Goal: Task Accomplishment & Management: Complete application form

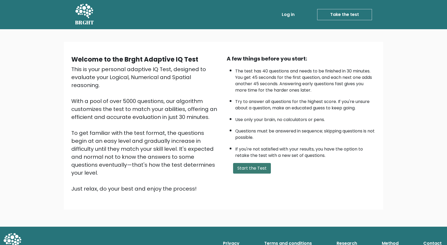
click at [258, 171] on button "Start the Test" at bounding box center [252, 168] width 38 height 11
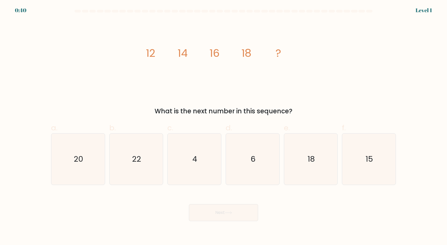
drag, startPoint x: 232, startPoint y: 111, endPoint x: 257, endPoint y: 108, distance: 24.7
click at [257, 108] on div "What is the next number in this sequence?" at bounding box center [223, 112] width 338 height 10
click at [86, 156] on icon "20" at bounding box center [77, 159] width 51 height 51
click at [223, 126] on input "a. 20" at bounding box center [223, 124] width 0 height 3
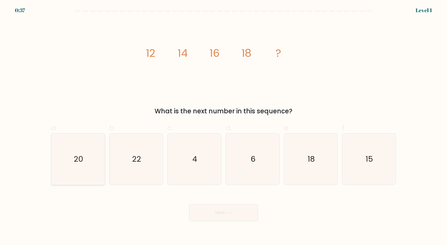
radio input "true"
click at [228, 210] on button "Next" at bounding box center [223, 213] width 69 height 17
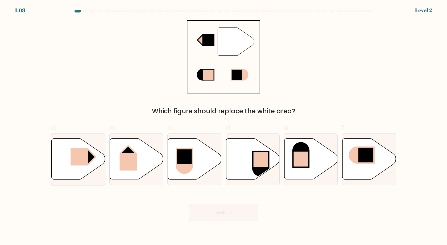
click at [80, 157] on rect at bounding box center [79, 157] width 18 height 17
click at [223, 126] on input "a." at bounding box center [223, 124] width 0 height 3
radio input "true"
click at [222, 212] on button "Next" at bounding box center [223, 213] width 69 height 17
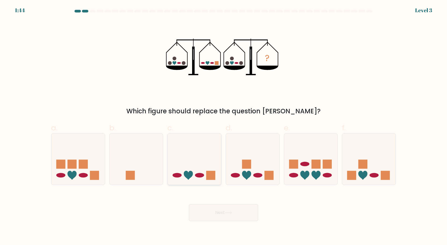
click at [201, 174] on ellipse at bounding box center [199, 175] width 9 height 5
click at [223, 126] on input "c." at bounding box center [223, 124] width 0 height 3
radio input "true"
click at [235, 217] on button "Next" at bounding box center [223, 213] width 69 height 17
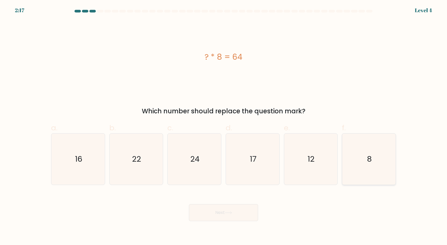
click at [373, 152] on icon "8" at bounding box center [368, 159] width 51 height 51
click at [224, 126] on input "f. 8" at bounding box center [223, 124] width 0 height 3
radio input "true"
click at [223, 214] on button "Next" at bounding box center [223, 213] width 69 height 17
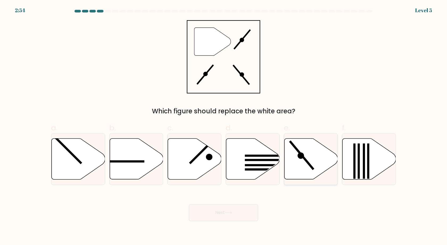
click at [313, 157] on icon at bounding box center [310, 159] width 53 height 41
click at [224, 126] on input "e." at bounding box center [223, 124] width 0 height 3
radio input "true"
click at [214, 211] on button "Next" at bounding box center [223, 213] width 69 height 17
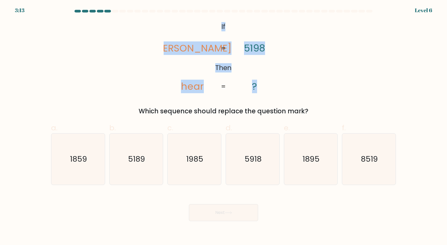
drag, startPoint x: 220, startPoint y: 24, endPoint x: 297, endPoint y: 86, distance: 98.6
click at [297, 86] on div "@import url('https://fonts.googleapis.com/css?family=Abril+Fatface:400,100,100i…" at bounding box center [223, 68] width 351 height 96
copy icon "If Then rhea hear 5198 ?"
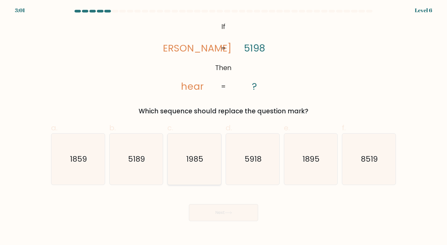
click at [202, 147] on icon "1985" at bounding box center [194, 159] width 51 height 51
click at [223, 126] on input "c. 1985" at bounding box center [223, 124] width 0 height 3
radio input "true"
click at [222, 215] on button "Next" at bounding box center [223, 213] width 69 height 17
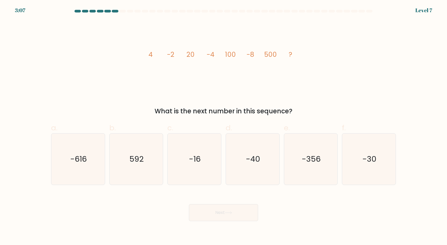
click at [254, 53] on tspan "-8" at bounding box center [250, 54] width 7 height 9
drag, startPoint x: 195, startPoint y: 55, endPoint x: 187, endPoint y: 54, distance: 7.5
click at [187, 54] on icon "image/svg+xml 4 -2 20 -4 100 -8 500 ?" at bounding box center [224, 57] width 160 height 74
click at [187, 54] on tspan "20" at bounding box center [190, 54] width 8 height 9
drag, startPoint x: 247, startPoint y: 149, endPoint x: 264, endPoint y: 107, distance: 45.5
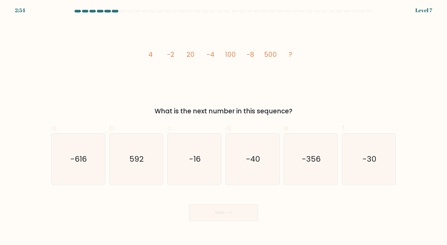
click at [264, 107] on form at bounding box center [223, 116] width 447 height 212
click at [286, 86] on icon "image/svg+xml 4 -2 20 -4 100 -8 500 ?" at bounding box center [224, 57] width 160 height 74
drag, startPoint x: 145, startPoint y: 51, endPoint x: 298, endPoint y: 51, distance: 152.9
click at [298, 51] on icon "image/svg+xml 4 -2 20 -4 100 -8 500 ?" at bounding box center [224, 57] width 160 height 74
copy g "4 -2 20 -4 100 -8 500 ?"
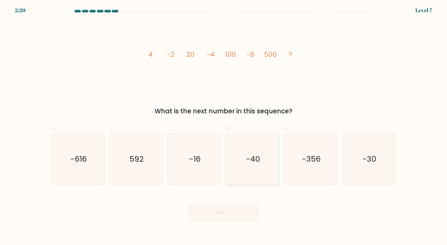
click at [233, 149] on icon "-40" at bounding box center [252, 159] width 51 height 51
click at [224, 126] on input "d. -40" at bounding box center [223, 124] width 0 height 3
radio input "true"
click at [228, 213] on icon at bounding box center [228, 213] width 7 height 3
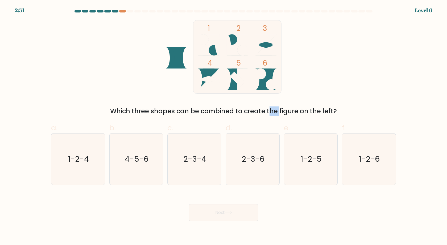
drag, startPoint x: 226, startPoint y: 109, endPoint x: 238, endPoint y: 109, distance: 12.2
click at [238, 109] on div "Which three shapes can be combined to create the figure on the left?" at bounding box center [223, 112] width 338 height 10
click at [363, 158] on text "1-2-6" at bounding box center [369, 159] width 21 height 11
click at [224, 126] on input "f. 1-2-6" at bounding box center [223, 124] width 0 height 3
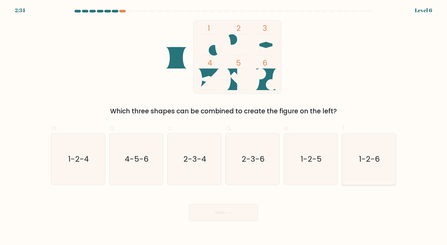
radio input "true"
click at [221, 211] on button "Next" at bounding box center [223, 213] width 69 height 17
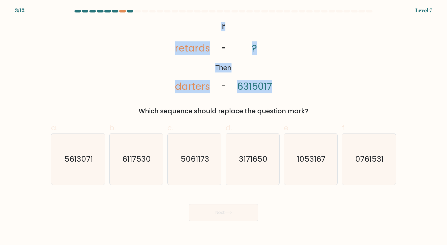
drag, startPoint x: 220, startPoint y: 25, endPoint x: 308, endPoint y: 86, distance: 106.7
click at [308, 86] on div "@import url('https://fonts.googleapis.com/css?family=Abril+Fatface:400,100,100i…" at bounding box center [223, 68] width 351 height 96
copy icon "If Then retards darters ? 6315017"
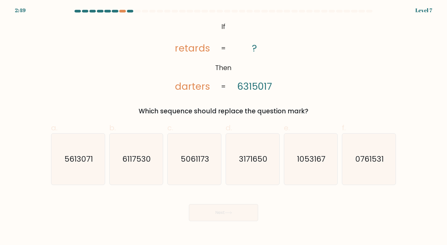
drag, startPoint x: 262, startPoint y: 101, endPoint x: 265, endPoint y: 99, distance: 4.0
click at [263, 101] on div "@import url('https://fonts.googleapis.com/css?family=Abril+Fatface:400,100,100i…" at bounding box center [223, 68] width 351 height 96
drag, startPoint x: 276, startPoint y: 91, endPoint x: 235, endPoint y: 85, distance: 41.6
click at [235, 87] on icon "@import url('https://fonts.googleapis.com/css?family=Abril+Fatface:400,100,100i…" at bounding box center [223, 57] width 119 height 74
copy tspan "6315017"
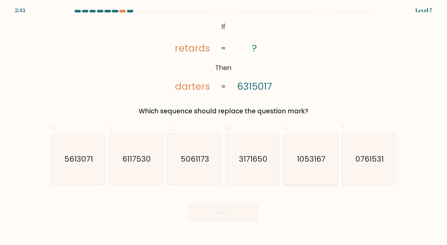
click at [301, 166] on icon "1053167" at bounding box center [310, 159] width 51 height 51
click at [224, 126] on input "e. 1053167" at bounding box center [223, 124] width 0 height 3
radio input "true"
click at [225, 210] on button "Next" at bounding box center [223, 213] width 69 height 17
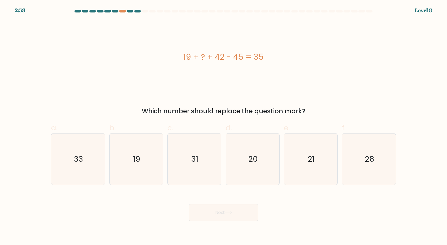
drag, startPoint x: 263, startPoint y: 59, endPoint x: 174, endPoint y: 58, distance: 89.4
click at [174, 58] on div "19 + ? + 42 - 45 = 35" at bounding box center [223, 57] width 345 height 12
copy div "19 + ? + 42 - 45 = 35"
click at [127, 151] on icon "19" at bounding box center [135, 159] width 51 height 51
click at [223, 126] on input "b. 19" at bounding box center [223, 124] width 0 height 3
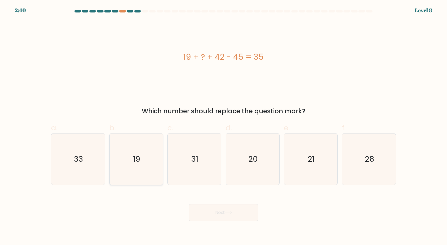
radio input "true"
click at [235, 212] on button "Next" at bounding box center [223, 213] width 69 height 17
click at [215, 212] on button "Next" at bounding box center [223, 213] width 69 height 17
click at [186, 152] on icon "31" at bounding box center [194, 159] width 51 height 51
click at [223, 126] on input "c. 31" at bounding box center [223, 124] width 0 height 3
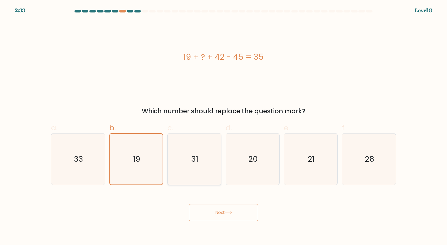
radio input "true"
click at [144, 157] on icon "19" at bounding box center [135, 159] width 51 height 51
click at [223, 126] on input "b. 19" at bounding box center [223, 124] width 0 height 3
radio input "true"
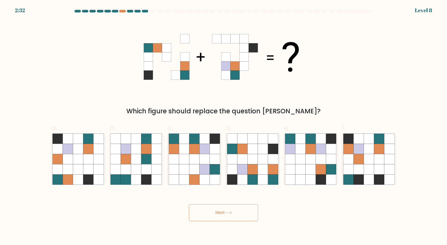
click at [215, 170] on icon at bounding box center [215, 170] width 10 height 10
click at [223, 126] on input "c." at bounding box center [223, 124] width 0 height 3
radio input "true"
click at [258, 158] on icon at bounding box center [263, 159] width 10 height 10
click at [224, 126] on input "d." at bounding box center [223, 124] width 0 height 3
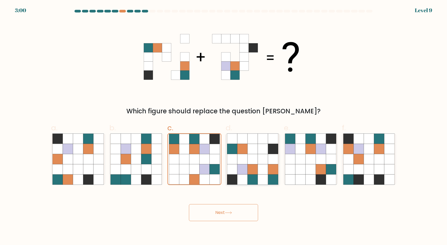
radio input "true"
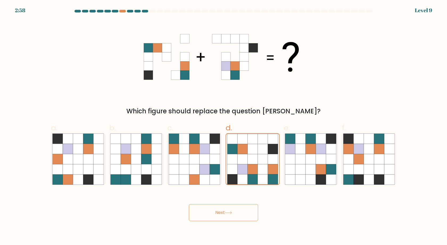
click at [245, 214] on button "Next" at bounding box center [223, 213] width 69 height 17
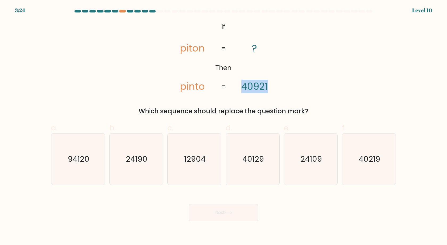
drag, startPoint x: 243, startPoint y: 86, endPoint x: 272, endPoint y: 87, distance: 29.5
click at [272, 87] on icon "@import url('https://fonts.googleapis.com/css?family=Abril+Fatface:400,100,100i…" at bounding box center [223, 57] width 119 height 74
copy tspan "40921"
click at [265, 97] on div "@import url('https://fonts.googleapis.com/css?family=Abril+Fatface:400,100,100i…" at bounding box center [223, 68] width 351 height 96
click at [82, 173] on icon "94120" at bounding box center [77, 159] width 51 height 51
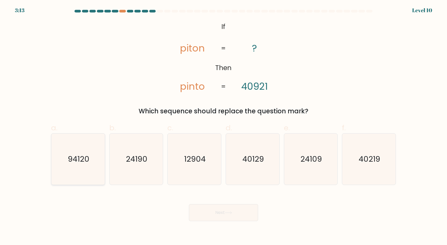
click at [223, 126] on input "a. 94120" at bounding box center [223, 124] width 0 height 3
radio input "true"
click at [206, 208] on button "Next" at bounding box center [223, 213] width 69 height 17
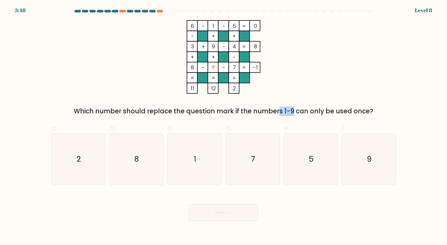
drag, startPoint x: 235, startPoint y: 111, endPoint x: 247, endPoint y: 111, distance: 12.8
click at [247, 111] on div "Which number should replace the question mark if the numbers 1-9 can only be us…" at bounding box center [223, 112] width 338 height 10
click at [81, 153] on icon "2" at bounding box center [77, 159] width 51 height 51
click at [223, 126] on input "a. 2" at bounding box center [223, 124] width 0 height 3
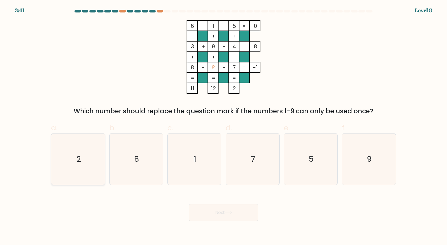
radio input "true"
click at [240, 218] on button "Next" at bounding box center [223, 213] width 69 height 17
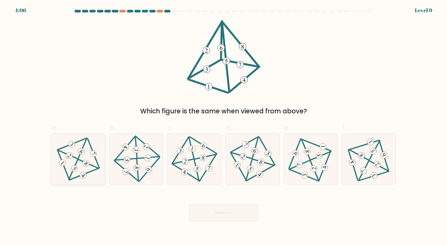
click at [94, 154] on icon at bounding box center [93, 154] width 5 height 4
click at [223, 126] on input "a." at bounding box center [223, 124] width 0 height 3
radio input "true"
click at [244, 217] on button "Next" at bounding box center [223, 213] width 69 height 17
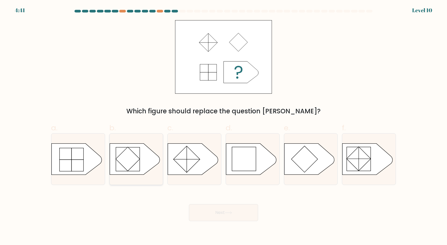
click at [137, 159] on rect at bounding box center [128, 159] width 24 height 24
click at [223, 126] on input "b." at bounding box center [223, 124] width 0 height 3
radio input "true"
click at [214, 210] on button "Next" at bounding box center [223, 213] width 69 height 17
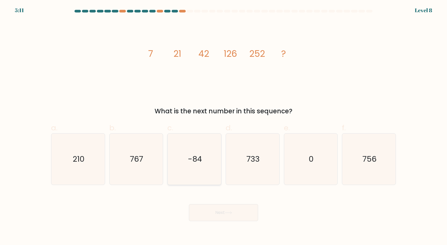
click at [212, 164] on icon "-84" at bounding box center [194, 159] width 51 height 51
click at [223, 126] on input "c. -84" at bounding box center [223, 124] width 0 height 3
radio input "true"
click at [228, 209] on button "Next" at bounding box center [223, 213] width 69 height 17
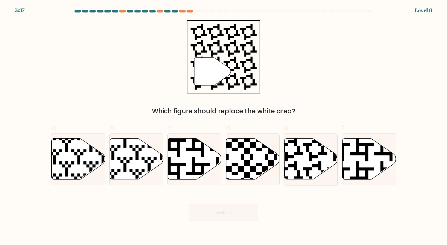
click at [309, 160] on icon at bounding box center [327, 137] width 97 height 97
click at [224, 126] on input "e." at bounding box center [223, 124] width 0 height 3
radio input "true"
click at [240, 214] on button "Next" at bounding box center [223, 213] width 69 height 17
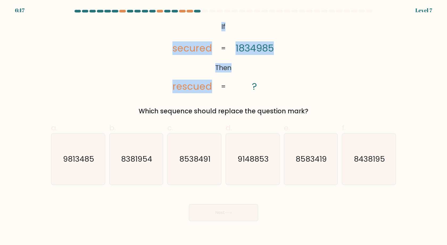
drag, startPoint x: 220, startPoint y: 24, endPoint x: 292, endPoint y: 70, distance: 84.4
click at [292, 70] on div "@import url('https://fonts.googleapis.com/css?family=Abril+Fatface:400,100,100i…" at bounding box center [223, 68] width 351 height 96
copy icon "If Then secured rescued 1834985"
click at [268, 42] on tspan "1834985" at bounding box center [254, 48] width 38 height 14
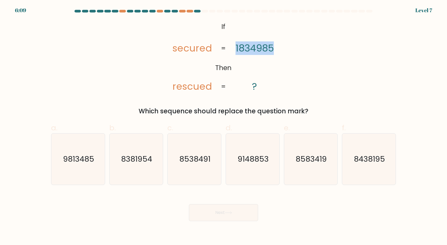
drag, startPoint x: 261, startPoint y: 52, endPoint x: 235, endPoint y: 51, distance: 25.5
click at [235, 51] on icon "@import url('https://fonts.googleapis.com/css?family=Abril+Fatface:400,100,100i…" at bounding box center [223, 57] width 119 height 74
copy tspan "1834985"
click at [70, 144] on icon "9813485" at bounding box center [77, 159] width 51 height 51
click at [223, 126] on input "a. 9813485" at bounding box center [223, 124] width 0 height 3
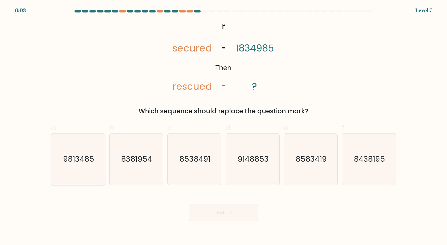
radio input "true"
click at [247, 213] on button "Next" at bounding box center [223, 213] width 69 height 17
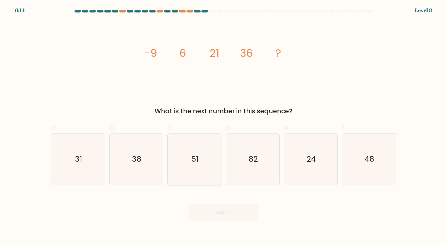
click at [193, 160] on text "51" at bounding box center [194, 159] width 7 height 11
click at [223, 126] on input "c. 51" at bounding box center [223, 124] width 0 height 3
radio input "true"
drag, startPoint x: 255, startPoint y: 157, endPoint x: 230, endPoint y: 202, distance: 51.4
click at [255, 157] on text "82" at bounding box center [252, 159] width 9 height 11
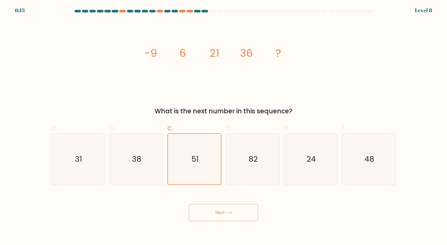
click at [224, 126] on input "d. 82" at bounding box center [223, 124] width 0 height 3
radio input "true"
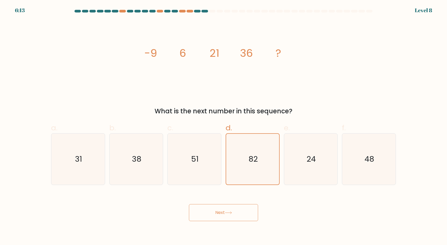
click at [226, 211] on button "Next" at bounding box center [223, 213] width 69 height 17
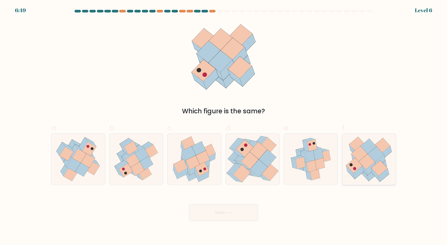
click at [365, 162] on icon at bounding box center [367, 161] width 16 height 15
click at [224, 126] on input "f." at bounding box center [223, 124] width 0 height 3
radio input "true"
click at [226, 212] on button "Next" at bounding box center [223, 213] width 69 height 17
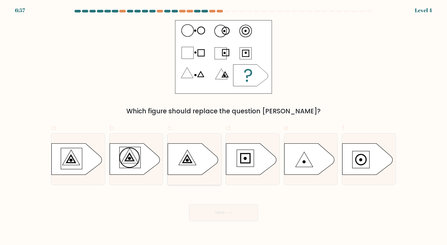
click at [190, 158] on icon at bounding box center [193, 159] width 50 height 31
click at [223, 126] on input "c." at bounding box center [223, 124] width 0 height 3
radio input "true"
click at [205, 210] on button "Next" at bounding box center [223, 213] width 69 height 17
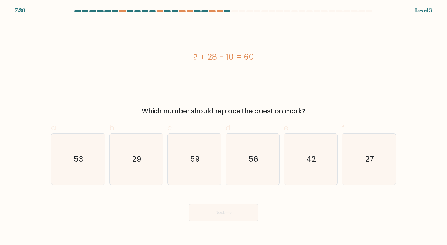
drag, startPoint x: 261, startPoint y: 53, endPoint x: 242, endPoint y: 19, distance: 39.6
click at [188, 66] on div "? + 28 - 10 = 60" at bounding box center [223, 57] width 345 height 74
copy div "? + 28 - 10 = 60"
click at [310, 150] on icon "42" at bounding box center [310, 159] width 51 height 51
click at [224, 126] on input "e. 42" at bounding box center [223, 124] width 0 height 3
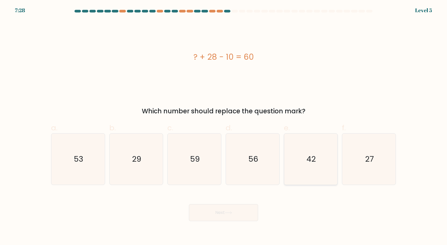
radio input "true"
click at [209, 214] on button "Next" at bounding box center [223, 213] width 69 height 17
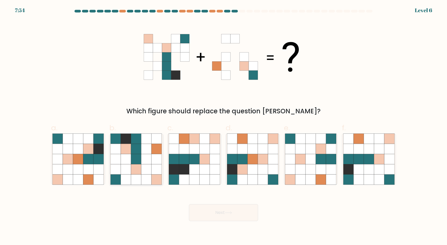
click at [146, 146] on icon at bounding box center [146, 149] width 10 height 10
click at [223, 126] on input "b." at bounding box center [223, 124] width 0 height 3
radio input "true"
click at [224, 210] on button "Next" at bounding box center [223, 213] width 69 height 17
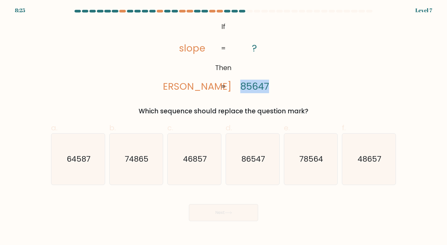
drag, startPoint x: 241, startPoint y: 86, endPoint x: 278, endPoint y: 86, distance: 37.5
click at [278, 86] on icon "@import url('https://fonts.googleapis.com/css?family=Abril+Fatface:400,100,100i…" at bounding box center [223, 57] width 119 height 74
copy tspan "85647"
click at [297, 151] on icon "78564" at bounding box center [310, 159] width 51 height 51
click at [224, 126] on input "e. 78564" at bounding box center [223, 124] width 0 height 3
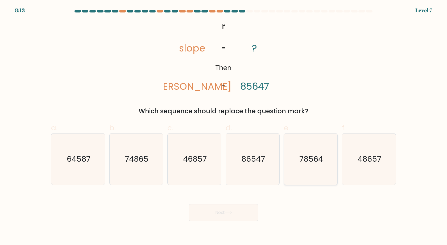
radio input "true"
click at [206, 212] on button "Next" at bounding box center [223, 213] width 69 height 17
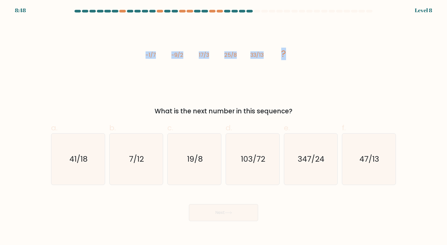
drag, startPoint x: 144, startPoint y: 55, endPoint x: 323, endPoint y: 58, distance: 179.3
click at [323, 58] on div "image/svg+xml -1/7 -9/2 17/3 25/8 33/13 ? What is the next number in this seque…" at bounding box center [223, 68] width 351 height 96
click at [71, 169] on icon "41/18" at bounding box center [77, 159] width 51 height 51
click at [223, 126] on input "a. 41/18" at bounding box center [223, 124] width 0 height 3
radio input "true"
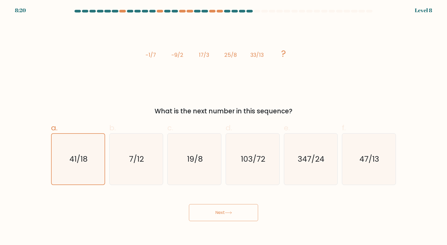
click at [227, 209] on button "Next" at bounding box center [223, 213] width 69 height 17
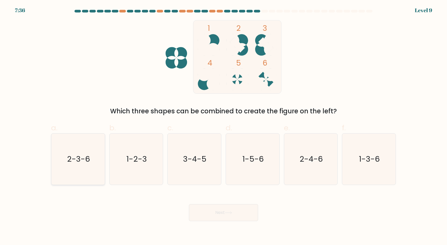
click at [86, 152] on icon "2-3-6" at bounding box center [77, 159] width 51 height 51
click at [223, 126] on input "a. 2-3-6" at bounding box center [223, 124] width 0 height 3
radio input "true"
click at [212, 210] on button "Next" at bounding box center [223, 213] width 69 height 17
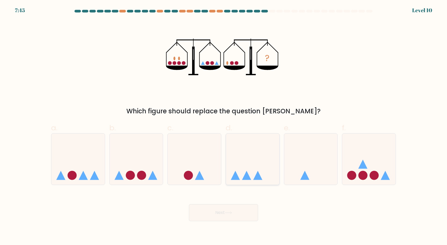
click at [251, 169] on icon at bounding box center [252, 159] width 53 height 44
click at [224, 126] on input "d." at bounding box center [223, 124] width 0 height 3
radio input "true"
click at [223, 210] on button "Next" at bounding box center [223, 213] width 69 height 17
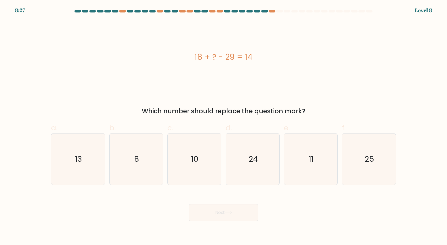
drag, startPoint x: 260, startPoint y: 59, endPoint x: 185, endPoint y: 59, distance: 75.3
click at [185, 59] on div "18 + ? - 29 = 14" at bounding box center [223, 57] width 345 height 12
click at [353, 134] on icon "25" at bounding box center [368, 159] width 51 height 51
click at [224, 126] on input "f. 25" at bounding box center [223, 124] width 0 height 3
radio input "true"
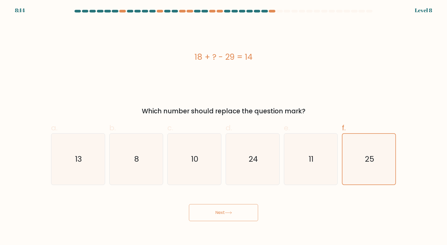
click at [208, 221] on button "Next" at bounding box center [223, 213] width 69 height 17
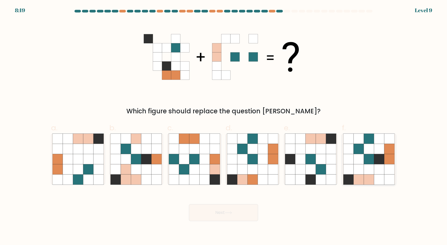
click at [365, 148] on icon at bounding box center [369, 149] width 10 height 10
click at [224, 126] on input "f." at bounding box center [223, 124] width 0 height 3
radio input "true"
click at [217, 214] on button "Next" at bounding box center [223, 213] width 69 height 17
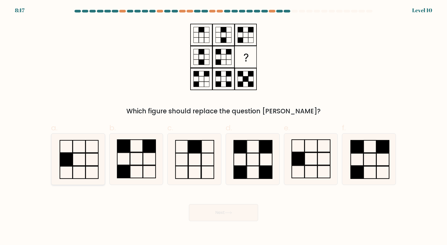
click at [91, 162] on icon at bounding box center [77, 159] width 51 height 51
click at [223, 126] on input "a." at bounding box center [223, 124] width 0 height 3
radio input "true"
click at [222, 206] on button "Next" at bounding box center [223, 213] width 69 height 17
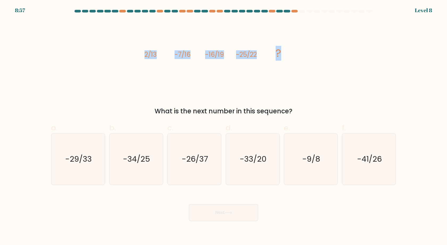
drag, startPoint x: 145, startPoint y: 56, endPoint x: 313, endPoint y: 55, distance: 167.3
click at [313, 55] on div "image/svg+xml 2/13 -7/16 -16/19 -25/22 ? What is the next number in this sequen…" at bounding box center [223, 68] width 351 height 96
click at [136, 152] on icon "-34/25" at bounding box center [135, 159] width 51 height 51
click at [223, 126] on input "b. -34/25" at bounding box center [223, 124] width 0 height 3
radio input "true"
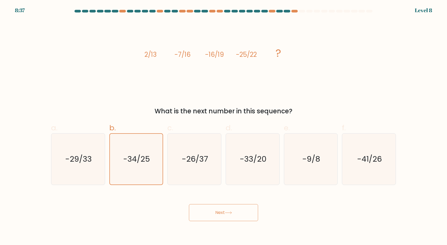
click at [221, 211] on button "Next" at bounding box center [223, 213] width 69 height 17
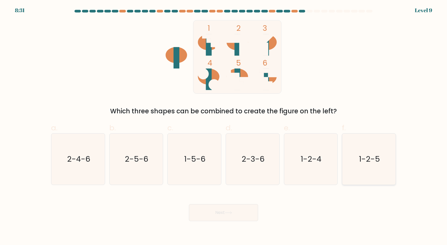
click at [351, 153] on icon "1-2-5" at bounding box center [368, 159] width 51 height 51
click at [224, 126] on input "f. 1-2-5" at bounding box center [223, 124] width 0 height 3
radio input "true"
click at [227, 220] on button "Next" at bounding box center [223, 213] width 69 height 17
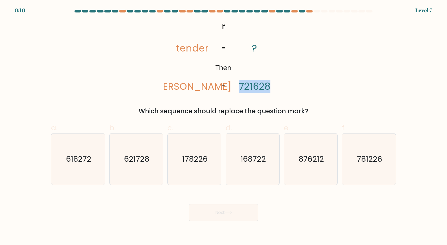
drag, startPoint x: 240, startPoint y: 82, endPoint x: 284, endPoint y: 82, distance: 43.6
click at [284, 82] on div "@import url('https://fonts.googleapis.com/css?family=Abril+Fatface:400,100,100i…" at bounding box center [223, 68] width 351 height 96
click at [152, 168] on icon "621728" at bounding box center [135, 159] width 51 height 51
click at [223, 126] on input "b. 621728" at bounding box center [223, 124] width 0 height 3
radio input "true"
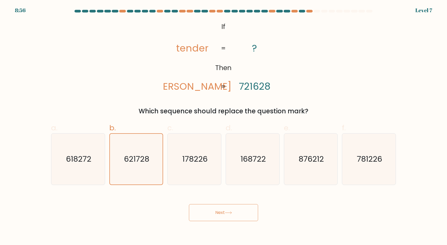
click at [226, 211] on button "Next" at bounding box center [223, 213] width 69 height 17
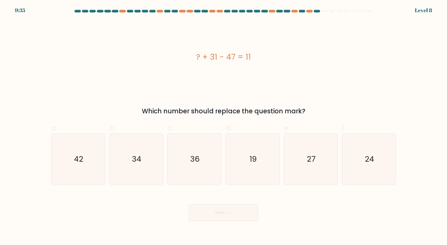
drag, startPoint x: 192, startPoint y: 57, endPoint x: 268, endPoint y: 58, distance: 75.5
click at [268, 58] on div "? + 31 - 47 = 11" at bounding box center [223, 57] width 345 height 12
click at [292, 150] on icon "27" at bounding box center [310, 159] width 51 height 51
click at [224, 126] on input "e. 27" at bounding box center [223, 124] width 0 height 3
radio input "true"
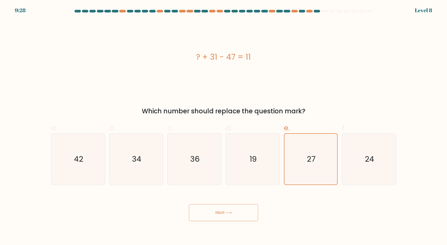
click at [220, 206] on button "Next" at bounding box center [223, 213] width 69 height 17
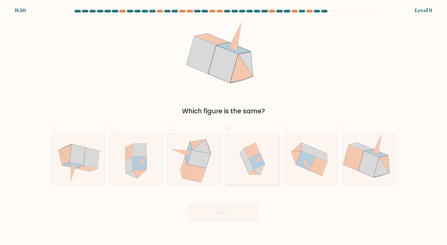
click at [266, 153] on icon at bounding box center [252, 159] width 50 height 51
click at [224, 126] on input "d." at bounding box center [223, 124] width 0 height 3
radio input "true"
click at [229, 218] on button "Next" at bounding box center [223, 213] width 69 height 17
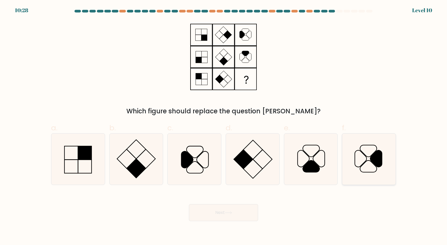
click at [359, 137] on icon at bounding box center [368, 159] width 51 height 51
click at [224, 126] on input "f." at bounding box center [223, 124] width 0 height 3
radio input "true"
click at [238, 206] on button "Next" at bounding box center [223, 213] width 69 height 17
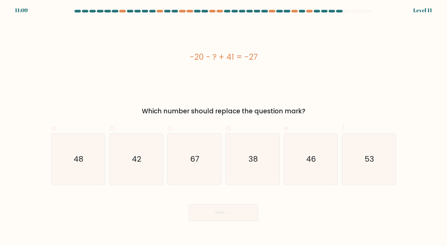
drag, startPoint x: 269, startPoint y: 55, endPoint x: 183, endPoint y: 54, distance: 86.2
click at [183, 54] on div "-20 - ? + 41 = -27" at bounding box center [223, 57] width 345 height 12
click at [98, 165] on icon "48" at bounding box center [77, 159] width 51 height 51
click at [223, 126] on input "a. 48" at bounding box center [223, 124] width 0 height 3
radio input "true"
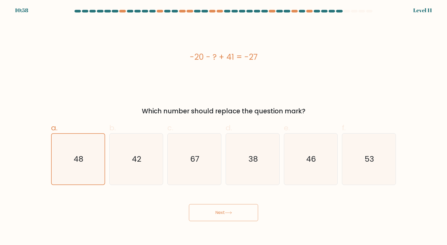
click at [219, 212] on button "Next" at bounding box center [223, 213] width 69 height 17
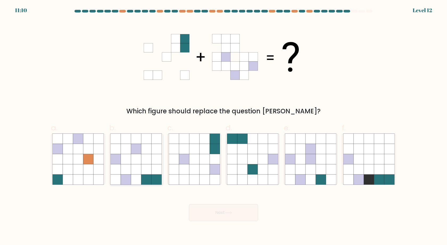
click at [138, 171] on icon at bounding box center [136, 170] width 10 height 10
click at [223, 126] on input "b." at bounding box center [223, 124] width 0 height 3
radio input "true"
click at [205, 212] on button "Next" at bounding box center [223, 213] width 69 height 17
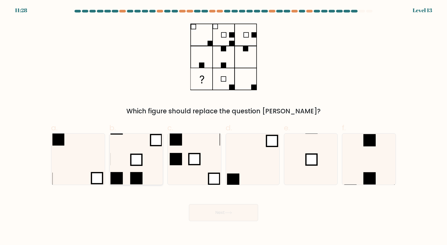
click at [148, 166] on icon at bounding box center [135, 159] width 51 height 51
click at [223, 126] on input "b." at bounding box center [223, 124] width 0 height 3
radio input "true"
click at [232, 208] on button "Next" at bounding box center [223, 213] width 69 height 17
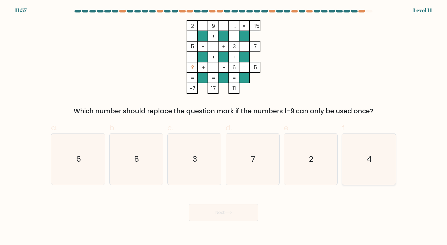
click at [359, 164] on icon "4" at bounding box center [368, 159] width 51 height 51
click at [224, 126] on input "f. 4" at bounding box center [223, 124] width 0 height 3
radio input "true"
click at [212, 215] on button "Next" at bounding box center [223, 213] width 69 height 17
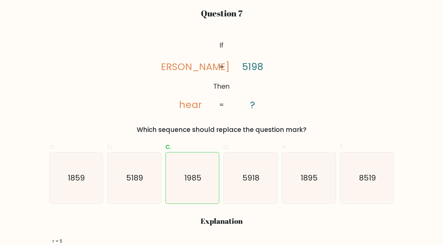
scroll to position [53, 0]
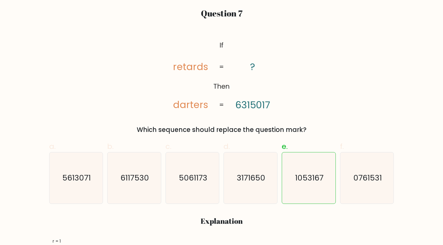
scroll to position [53, 0]
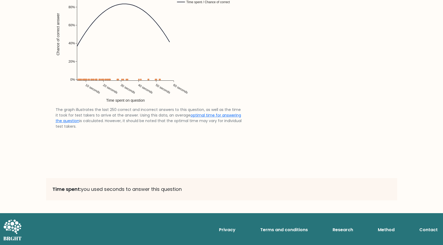
scroll to position [1098, 0]
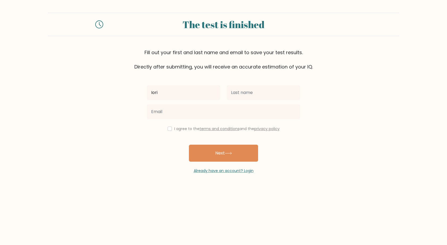
type input "Iori"
type input "Tabulado"
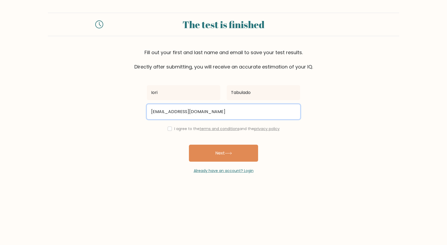
type input "jhiniori19@gmail.com"
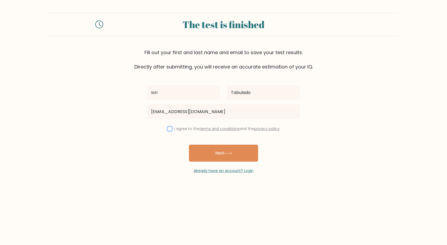
click at [168, 131] on input "checkbox" at bounding box center [170, 129] width 4 height 4
checkbox input "true"
click at [214, 147] on button "Next" at bounding box center [223, 153] width 69 height 17
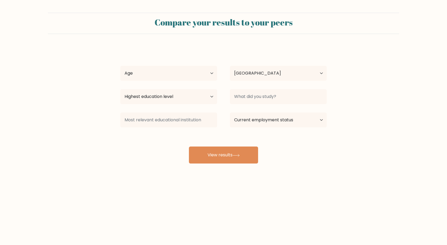
select select "PH"
click at [196, 98] on select "Highest education level No schooling Primary Lower Secondary Upper Secondary Oc…" at bounding box center [168, 96] width 97 height 15
select select "upper_secondary"
click at [120, 89] on select "Highest education level No schooling Primary Lower Secondary Upper Secondary Oc…" at bounding box center [168, 96] width 97 height 15
click at [193, 76] on select "Age Under 18 years old 18-24 years old 25-34 years old 35-44 years old 45-54 ye…" at bounding box center [168, 73] width 97 height 15
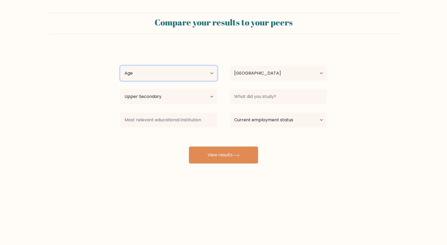
select select "18_24"
click at [120, 66] on select "Age Under 18 years old 18-24 years old 25-34 years old 35-44 years old 45-54 ye…" at bounding box center [168, 73] width 97 height 15
click at [245, 75] on select "Country Afghanistan Albania Algeria American Samoa Andorra Angola Anguilla Anta…" at bounding box center [278, 73] width 97 height 15
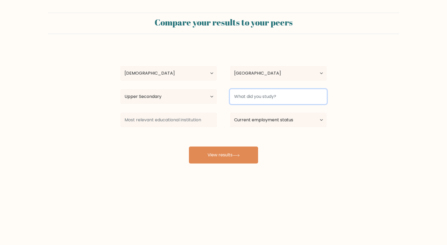
click at [253, 103] on input at bounding box center [278, 96] width 97 height 15
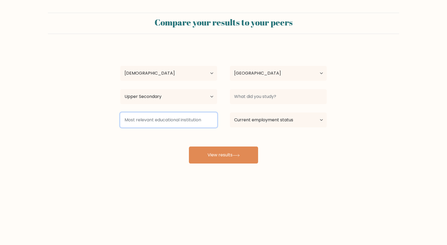
click at [207, 116] on input at bounding box center [168, 120] width 97 height 15
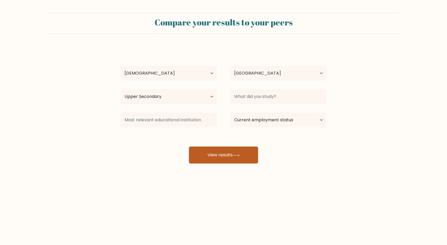
click at [233, 153] on button "View results" at bounding box center [223, 155] width 69 height 17
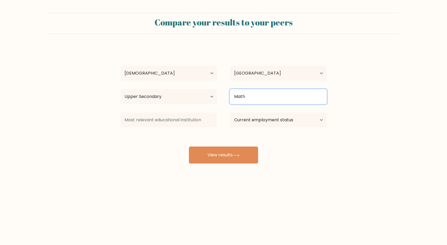
type input "Math"
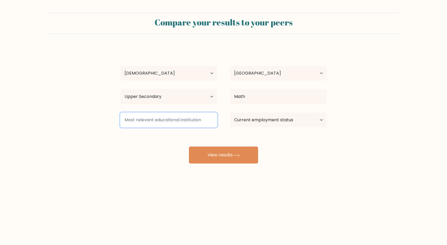
click at [173, 116] on input at bounding box center [168, 120] width 97 height 15
type input "Math"
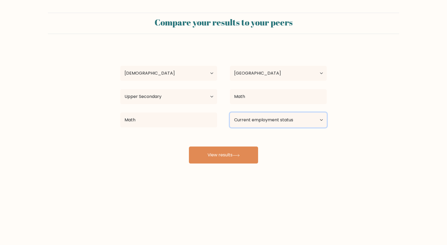
click at [244, 118] on select "Current employment status Employed Student Retired Other / prefer not to answer" at bounding box center [278, 120] width 97 height 15
click at [230, 113] on select "Current employment status Employed Student Retired Other / prefer not to answer" at bounding box center [278, 120] width 97 height 15
click at [263, 125] on select "Current employment status Employed Student Retired Other / prefer not to answer" at bounding box center [278, 120] width 97 height 15
select select "other"
click at [230, 113] on select "Current employment status Employed Student Retired Other / prefer not to answer" at bounding box center [278, 120] width 97 height 15
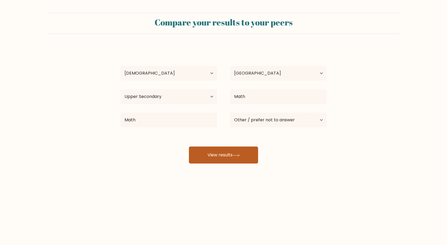
click at [245, 157] on button "View results" at bounding box center [223, 155] width 69 height 17
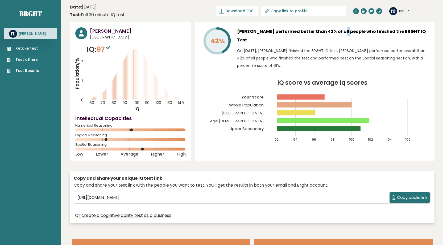
drag, startPoint x: 318, startPoint y: 31, endPoint x: 338, endPoint y: 31, distance: 20.2
click at [338, 31] on h3 "[PERSON_NAME] performed better than 42% of all people who finished the BRGHT IQ…" at bounding box center [333, 35] width 192 height 17
